Goal: Find specific page/section: Find specific page/section

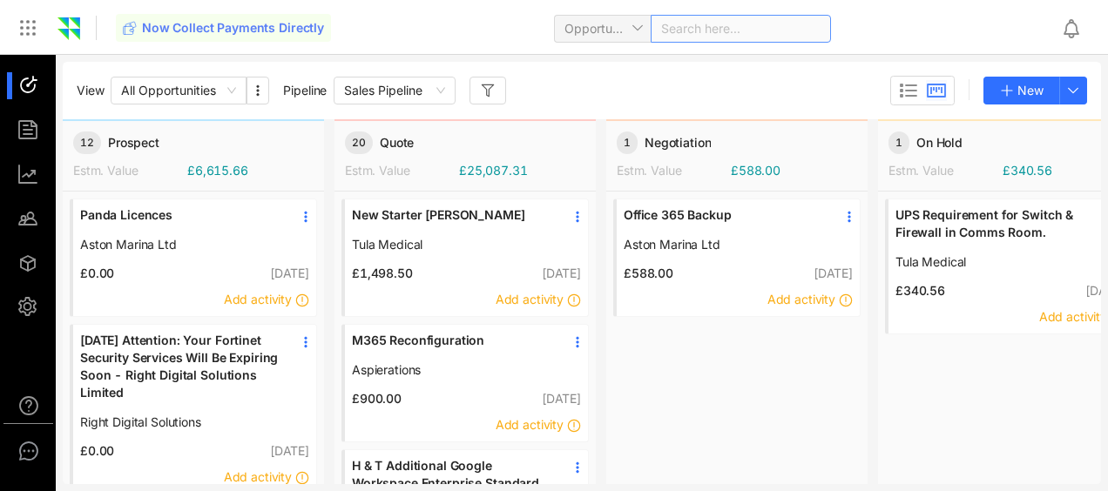
click at [692, 30] on div "Search here..." at bounding box center [741, 29] width 180 height 28
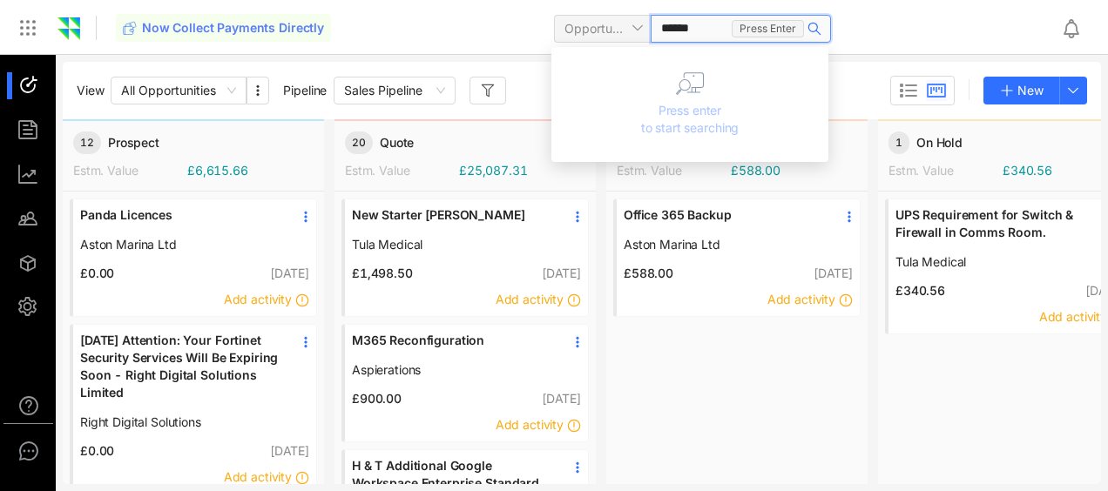
type input "*******"
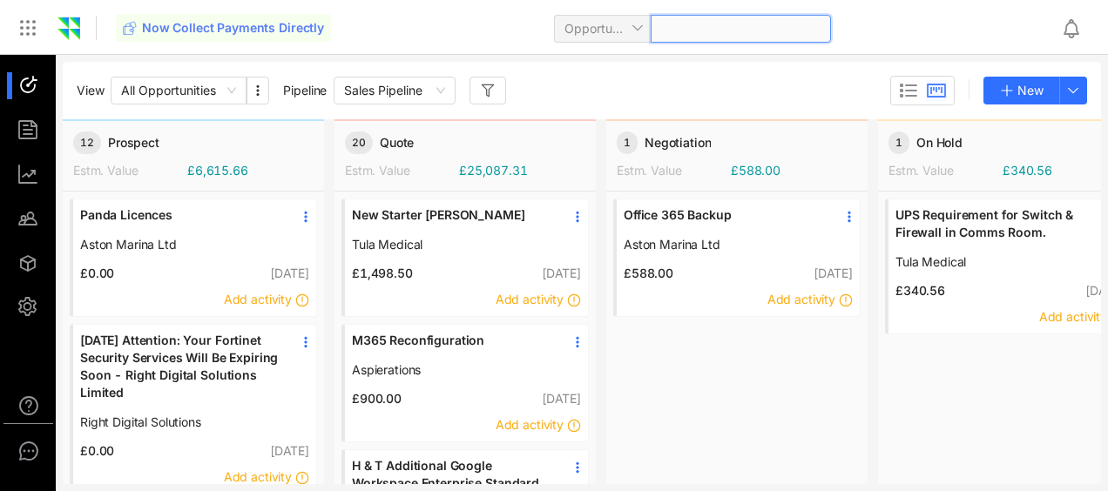
click at [813, 30] on div at bounding box center [741, 29] width 180 height 28
click at [733, 30] on span at bounding box center [740, 29] width 159 height 26
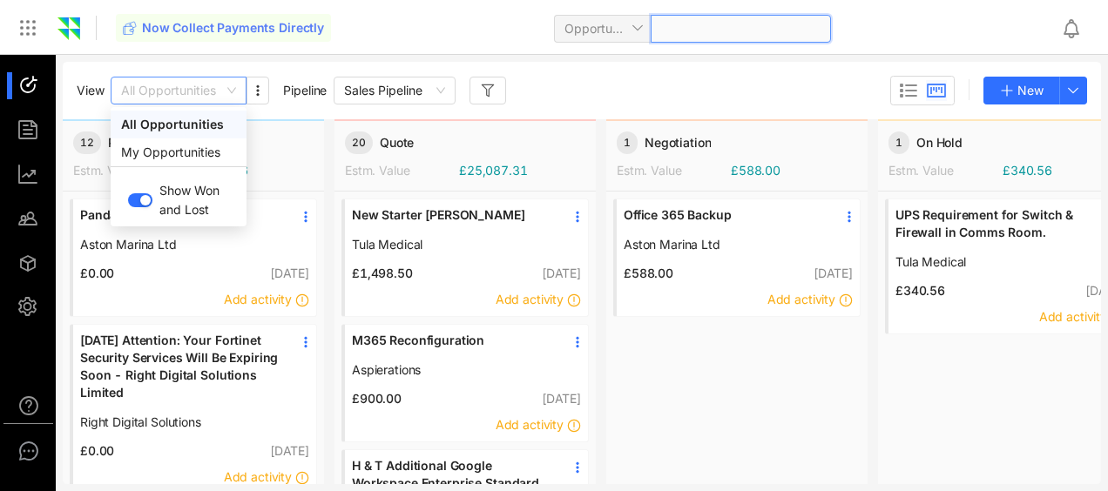
click at [229, 95] on span "All Opportunities" at bounding box center [178, 91] width 115 height 26
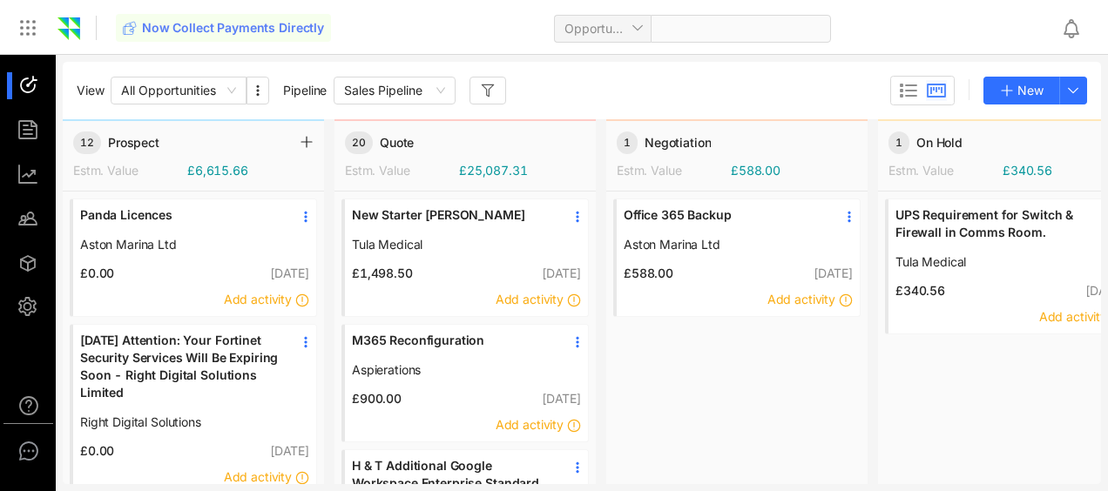
click at [275, 152] on div "12 Prospect" at bounding box center [183, 143] width 220 height 23
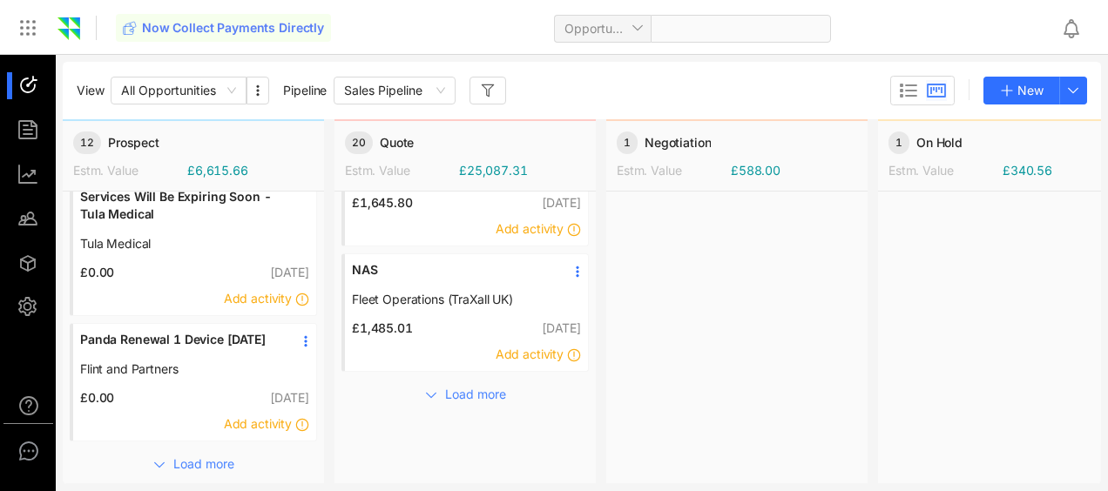
scroll to position [366, 0]
click at [439, 379] on button "Load more" at bounding box center [465, 393] width 115 height 28
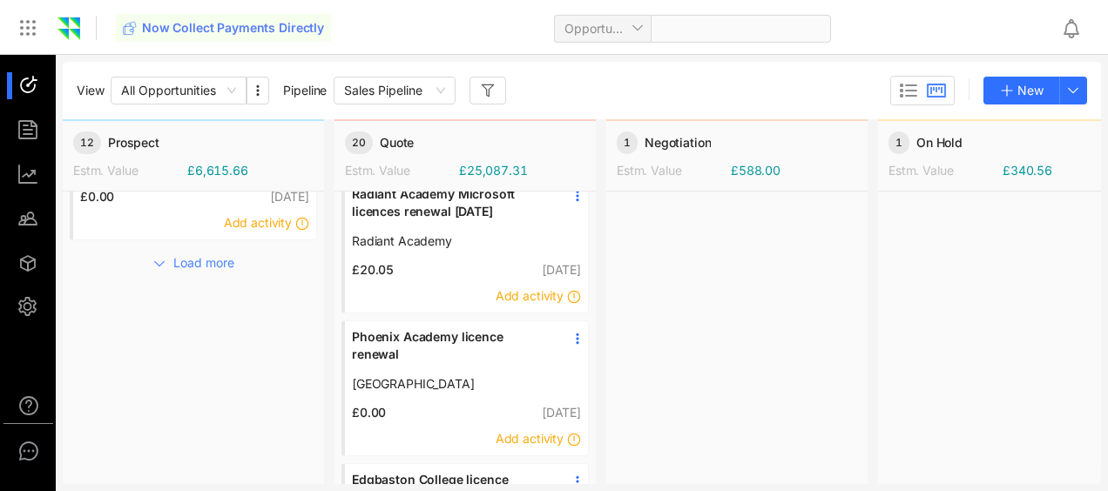
scroll to position [627, 0]
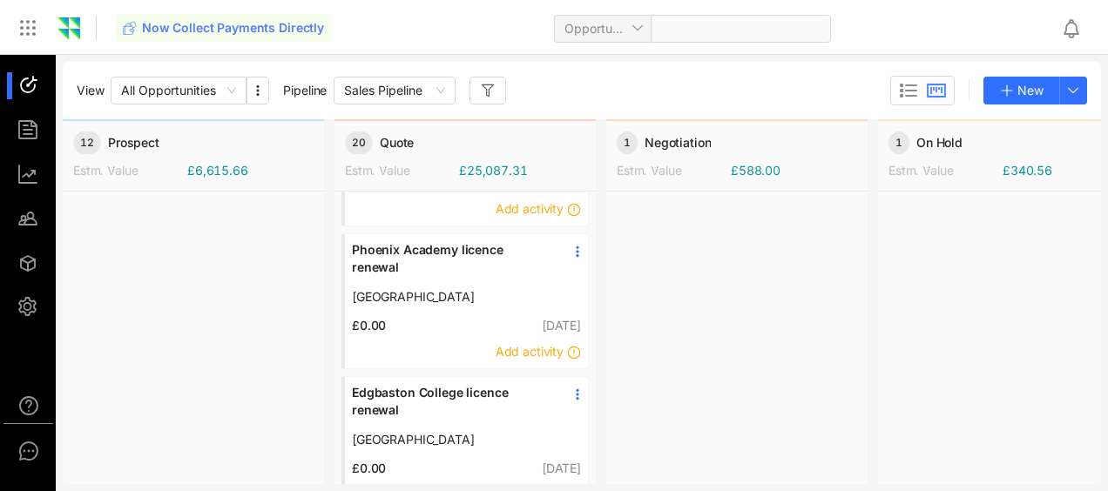
click at [419, 247] on span "Phoenix Academy licence renewal" at bounding box center [452, 258] width 200 height 35
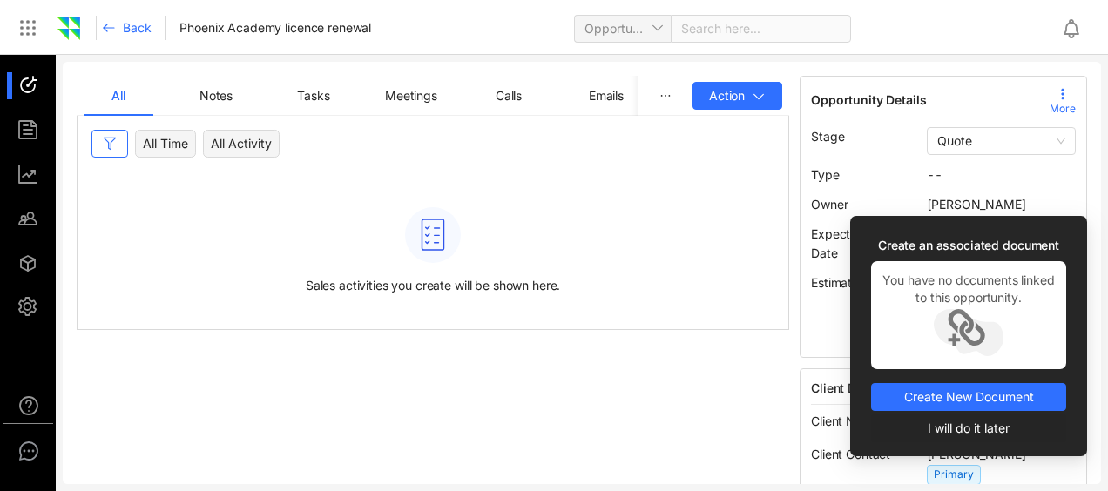
click at [954, 427] on span "I will do it later" at bounding box center [969, 428] width 82 height 19
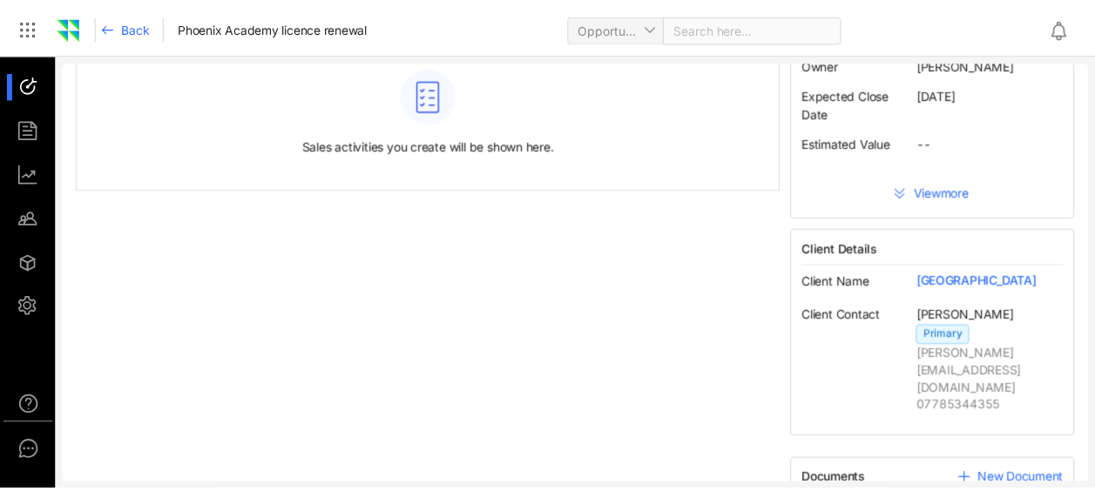
scroll to position [11, 0]
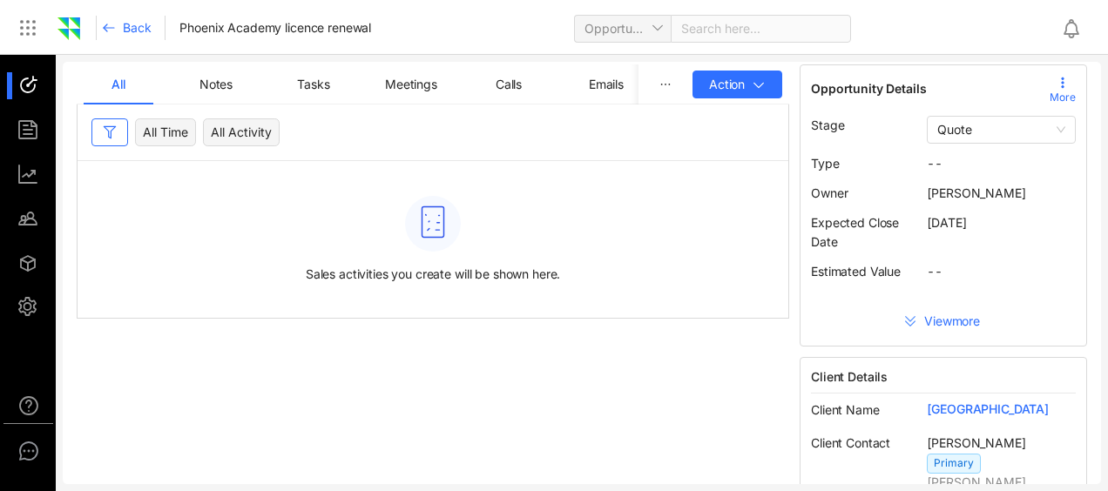
click at [956, 316] on span "View more" at bounding box center [953, 321] width 59 height 17
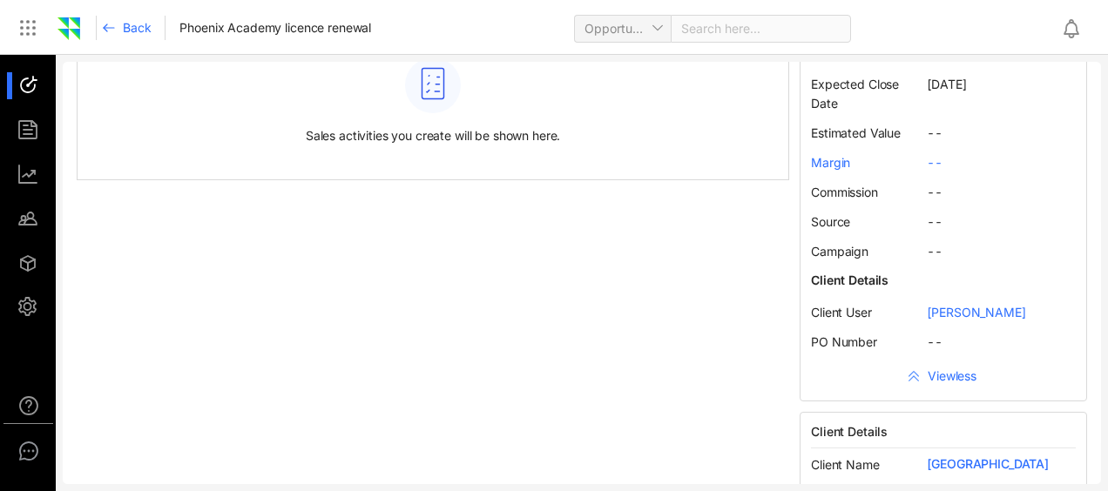
scroll to position [0, 0]
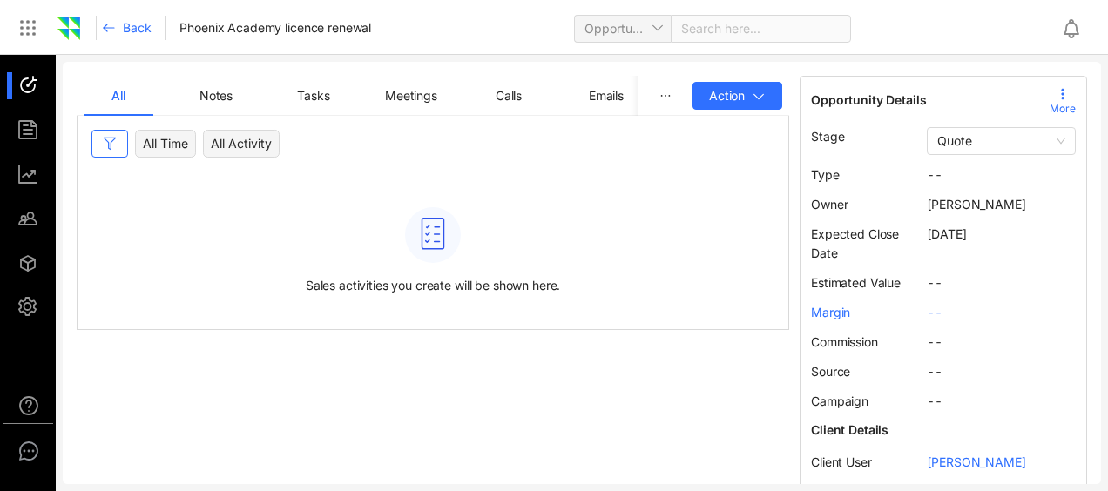
click at [133, 30] on span "Back" at bounding box center [137, 27] width 28 height 17
